Goal: Information Seeking & Learning: Learn about a topic

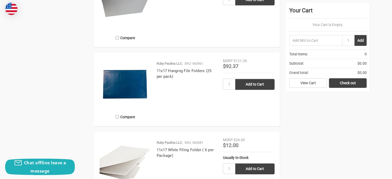
scroll to position [439, 0]
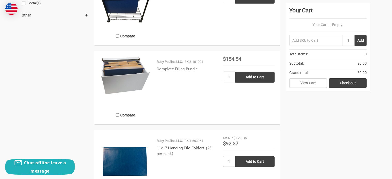
click at [175, 70] on link "Complete Filing Bundle" at bounding box center [177, 69] width 41 height 5
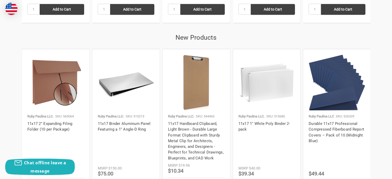
scroll to position [825, 0]
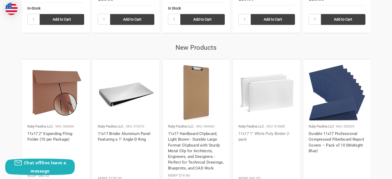
click at [264, 132] on link "11x17 1" White Poly Binder 2-pack" at bounding box center [264, 137] width 52 height 11
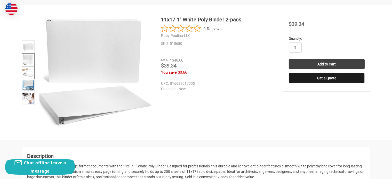
click at [29, 77] on img at bounding box center [27, 72] width 11 height 11
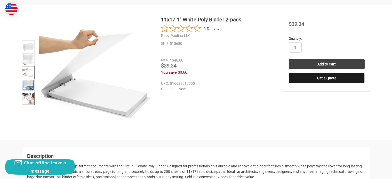
click at [28, 96] on img at bounding box center [27, 98] width 11 height 11
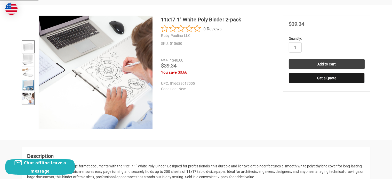
click at [27, 50] on img at bounding box center [27, 46] width 11 height 11
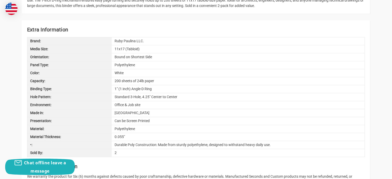
scroll to position [258, 0]
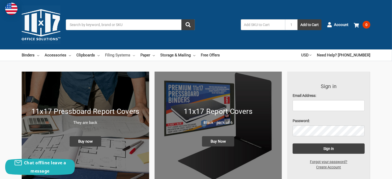
click at [132, 55] on link "Filing Systems" at bounding box center [120, 55] width 30 height 11
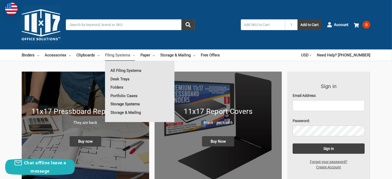
click at [117, 105] on link "Storage Systems" at bounding box center [139, 104] width 69 height 8
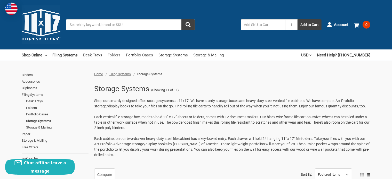
click at [114, 53] on link "Folders" at bounding box center [114, 55] width 13 height 11
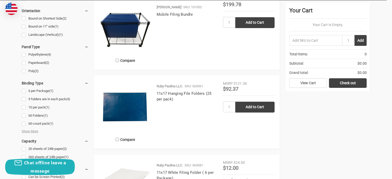
scroll to position [206, 0]
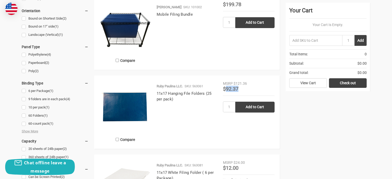
drag, startPoint x: 242, startPoint y: 90, endPoint x: 225, endPoint y: 92, distance: 17.7
click at [225, 92] on div "Price Now $92.37" at bounding box center [249, 89] width 52 height 6
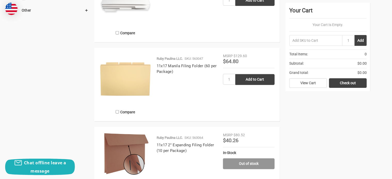
scroll to position [439, 0]
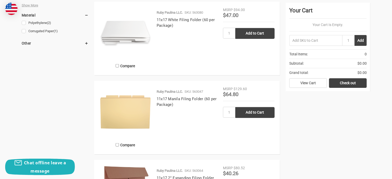
click at [175, 96] on h4 "11x17 Manila Filing Folder (60 per Package)" at bounding box center [187, 102] width 61 height 12
click at [175, 101] on h4 "11x17 Manila Filing Folder (60 per Package)" at bounding box center [187, 102] width 61 height 12
click at [172, 99] on link "11x17 Manila Filing Folder (60 per Package)" at bounding box center [187, 102] width 60 height 11
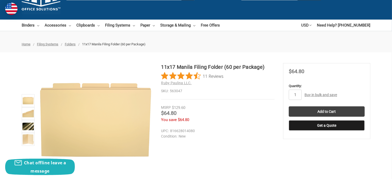
scroll to position [26, 0]
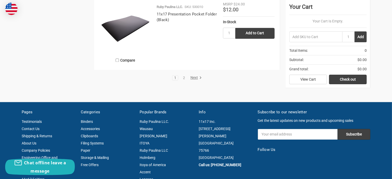
scroll to position [1083, 0]
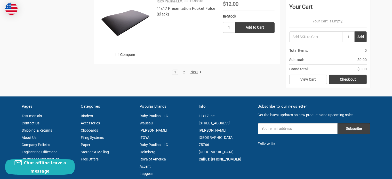
click at [184, 73] on link "2" at bounding box center [184, 72] width 6 height 4
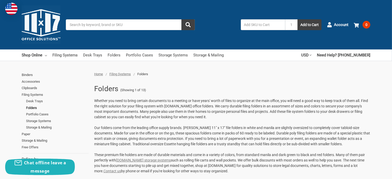
click at [63, 58] on link "Filing Systems" at bounding box center [64, 55] width 25 height 11
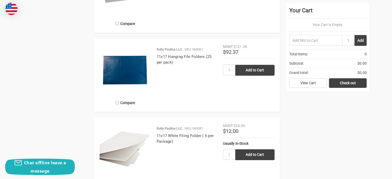
scroll to position [593, 0]
